Goal: Task Accomplishment & Management: Complete application form

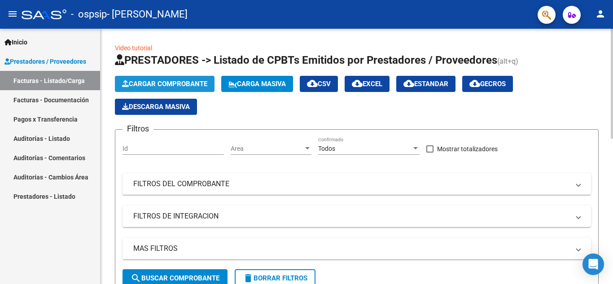
click at [189, 84] on span "Cargar Comprobante" at bounding box center [164, 84] width 85 height 8
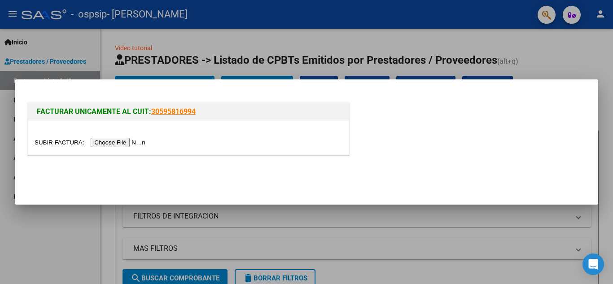
click at [136, 142] on input "file" at bounding box center [92, 142] width 114 height 9
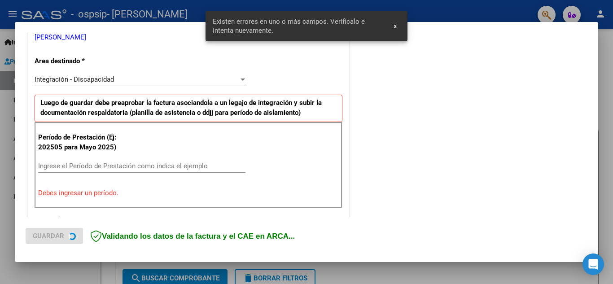
scroll to position [203, 0]
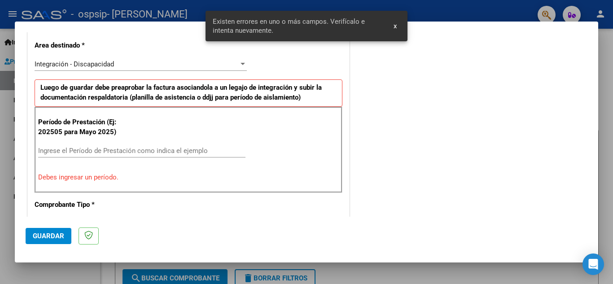
click at [73, 149] on input "Ingrese el Período de Prestación como indica el ejemplo" at bounding box center [141, 151] width 207 height 8
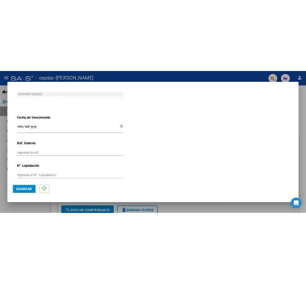
scroll to position [606, 0]
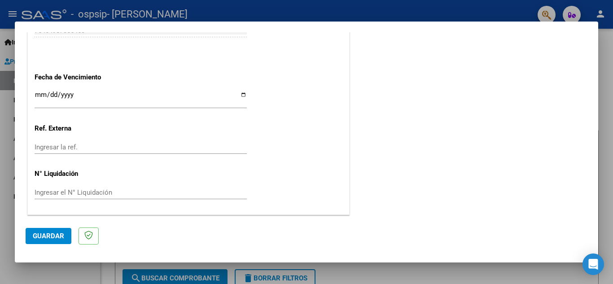
type input "202509"
click at [42, 95] on input "Ingresar la fecha" at bounding box center [141, 98] width 212 height 14
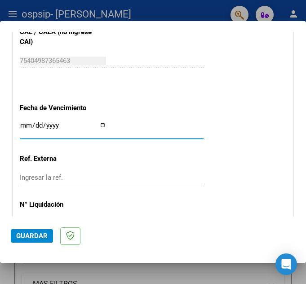
click at [101, 125] on input "Ingresar la fecha" at bounding box center [63, 129] width 86 height 14
type input "[DATE]"
click at [44, 234] on span "Guardar" at bounding box center [31, 236] width 31 height 8
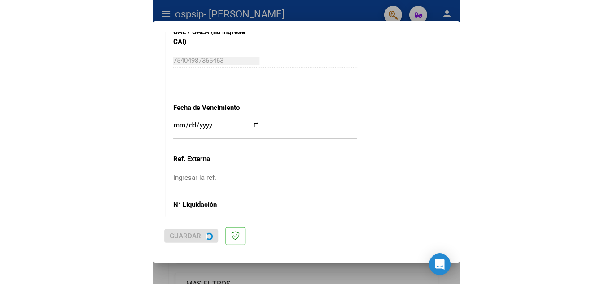
scroll to position [0, 0]
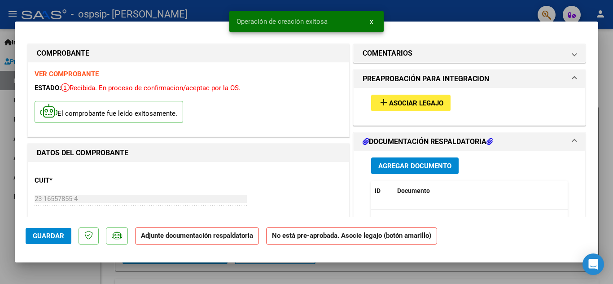
click at [419, 105] on span "Asociar Legajo" at bounding box center [416, 103] width 54 height 8
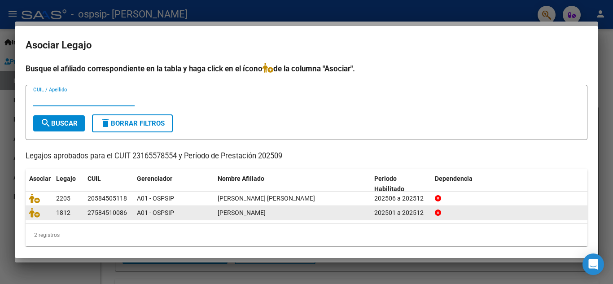
drag, startPoint x: 438, startPoint y: 211, endPoint x: 431, endPoint y: 209, distance: 7.0
click at [434, 209] on datatable-body-cell at bounding box center [509, 213] width 157 height 14
click at [28, 209] on datatable-body-cell at bounding box center [39, 213] width 27 height 14
drag, startPoint x: 129, startPoint y: 213, endPoint x: 84, endPoint y: 211, distance: 44.5
click at [84, 211] on datatable-body-cell "27584510086" at bounding box center [108, 213] width 49 height 14
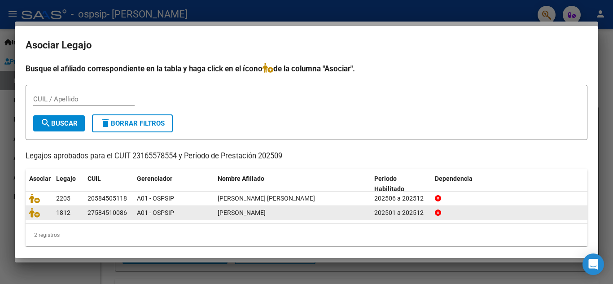
copy div "27584510086"
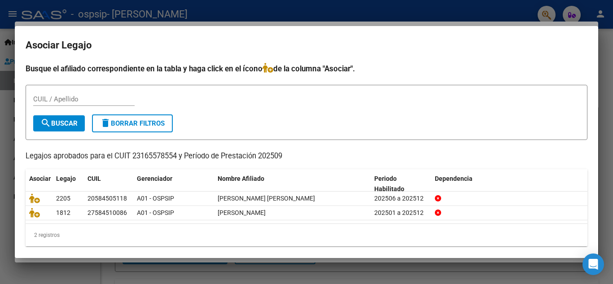
click at [83, 101] on input "CUIL / Apellido" at bounding box center [83, 99] width 101 height 8
paste input "27584510086"
type input "27584510086"
click at [80, 124] on button "search Buscar" at bounding box center [59, 123] width 52 height 16
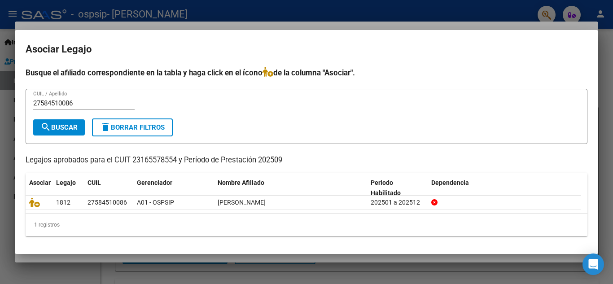
click at [440, 13] on div at bounding box center [306, 142] width 613 height 284
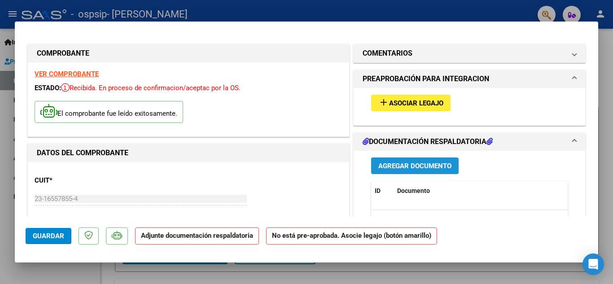
click at [402, 162] on span "Agregar Documento" at bounding box center [414, 166] width 73 height 8
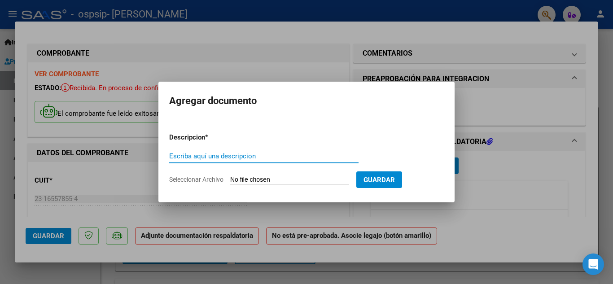
click at [224, 153] on input "Escriba aquí una descripcion" at bounding box center [263, 156] width 189 height 8
type input "Asistencia septiembre 2025"
click at [273, 181] on input "Seleccionar Archivo" at bounding box center [289, 180] width 119 height 9
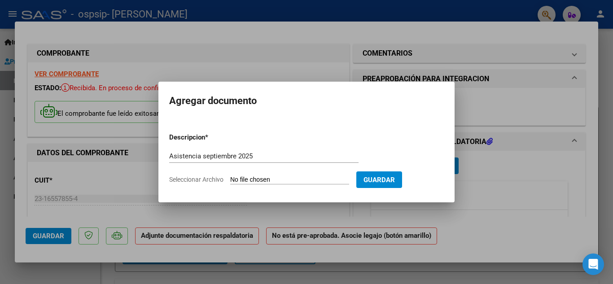
type input "C:\fakepath\Fc 392 [DATE].pdf"
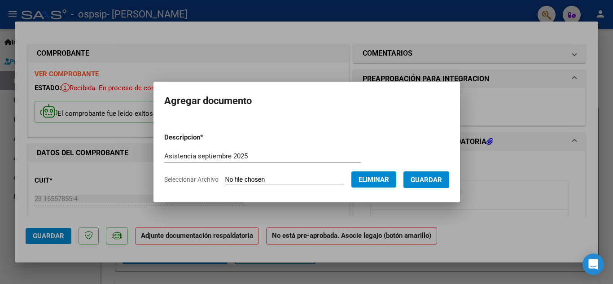
click at [389, 181] on span "Eliminar" at bounding box center [374, 180] width 31 height 8
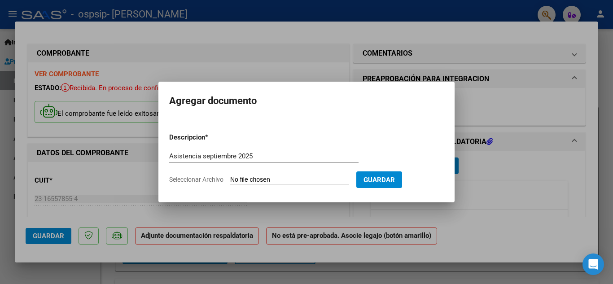
click at [312, 179] on input "Seleccionar Archivo" at bounding box center [289, 180] width 119 height 9
click at [249, 176] on input "Seleccionar Archivo" at bounding box center [289, 180] width 119 height 9
type input "C:\fakepath\Asistencia [DATE] (2).pdf"
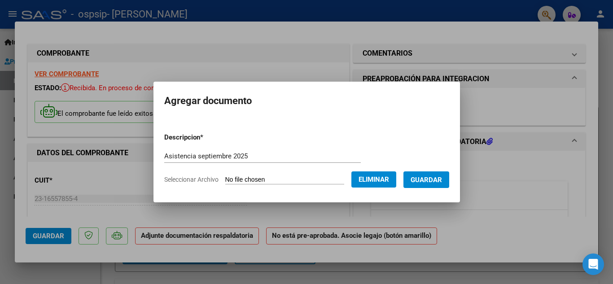
click at [427, 186] on button "Guardar" at bounding box center [427, 179] width 46 height 17
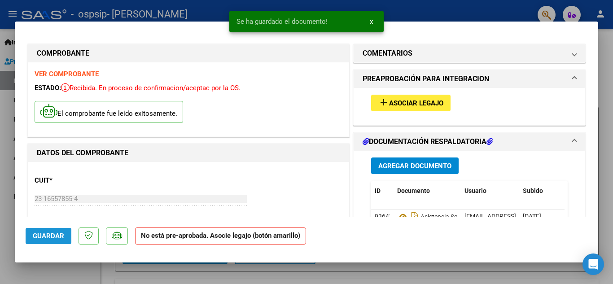
click at [50, 236] on span "Guardar" at bounding box center [48, 236] width 31 height 8
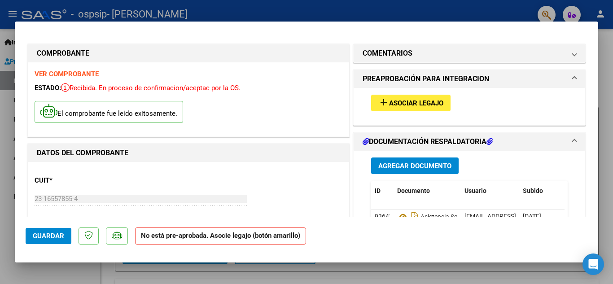
click at [610, 202] on div at bounding box center [306, 142] width 613 height 284
type input "$ 0,00"
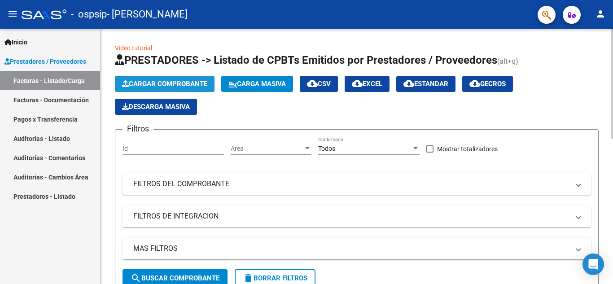
click at [149, 83] on span "Cargar Comprobante" at bounding box center [164, 84] width 85 height 8
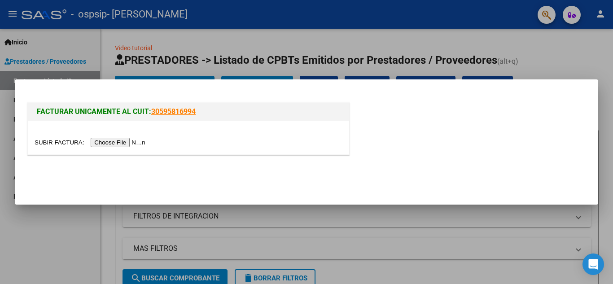
click at [145, 140] on input "file" at bounding box center [92, 142] width 114 height 9
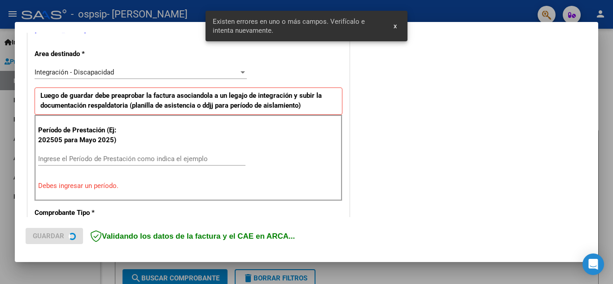
scroll to position [203, 0]
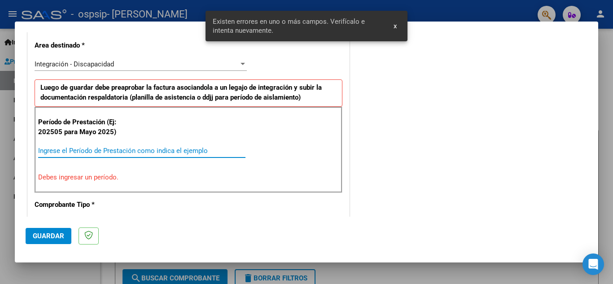
click at [72, 154] on input "Ingrese el Período de Prestación como indica el ejemplo" at bounding box center [141, 151] width 207 height 8
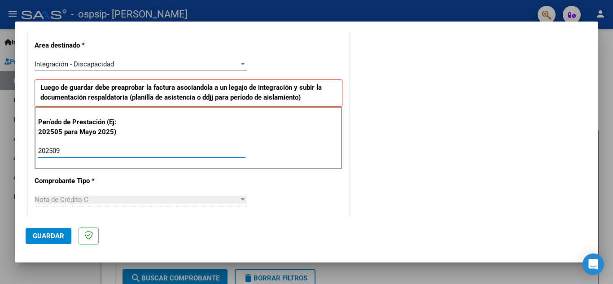
type input "202509"
click at [48, 240] on span "Guardar" at bounding box center [48, 236] width 31 height 8
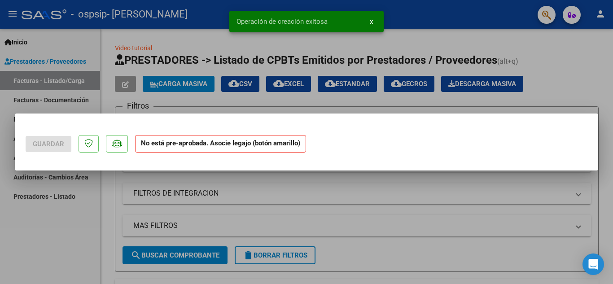
scroll to position [0, 0]
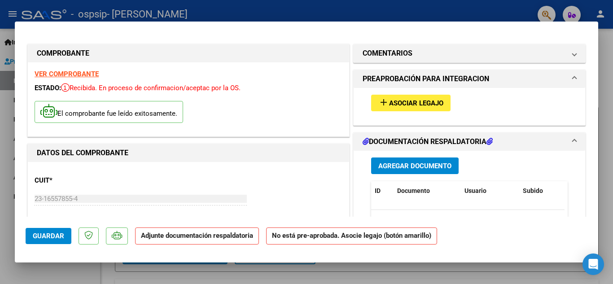
click at [167, 242] on p "Adjunte documentación respaldatoria" at bounding box center [197, 237] width 124 height 18
click at [165, 241] on p "Adjunte documentación respaldatoria" at bounding box center [197, 237] width 124 height 18
click at [428, 104] on span "Asociar Legajo" at bounding box center [416, 103] width 54 height 8
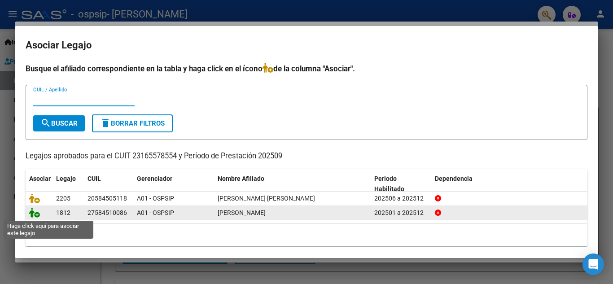
click at [31, 215] on icon at bounding box center [34, 213] width 11 height 10
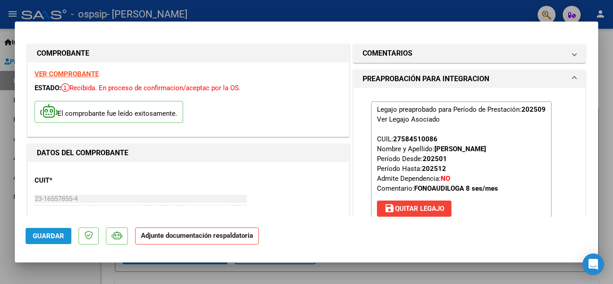
click at [66, 238] on button "Guardar" at bounding box center [49, 236] width 46 height 16
